Goal: Find specific page/section: Find specific page/section

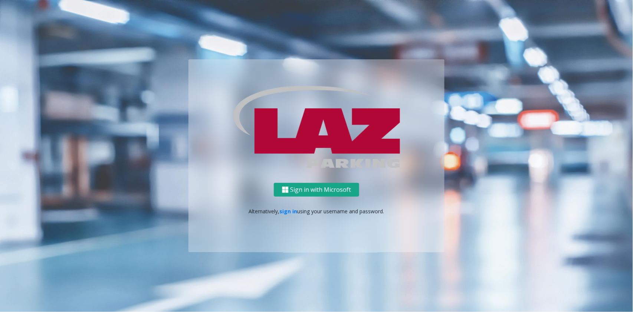
click at [297, 191] on button "Sign in with Microsoft" at bounding box center [316, 190] width 85 height 14
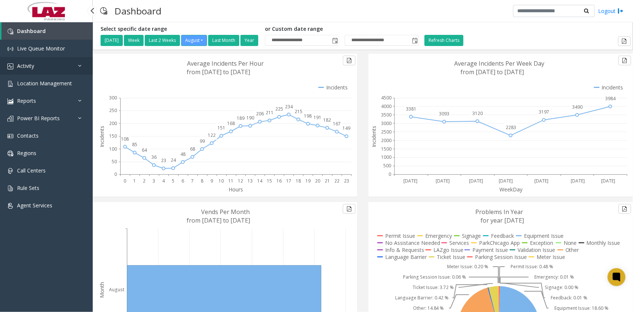
click at [32, 63] on span "Activity" at bounding box center [25, 65] width 17 height 7
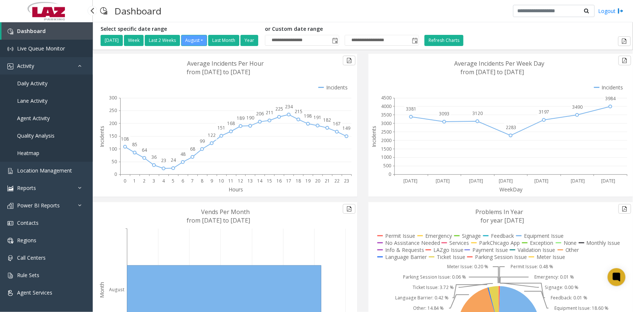
click at [36, 42] on link "Live Queue Monitor" at bounding box center [46, 48] width 93 height 17
